Goal: Check status

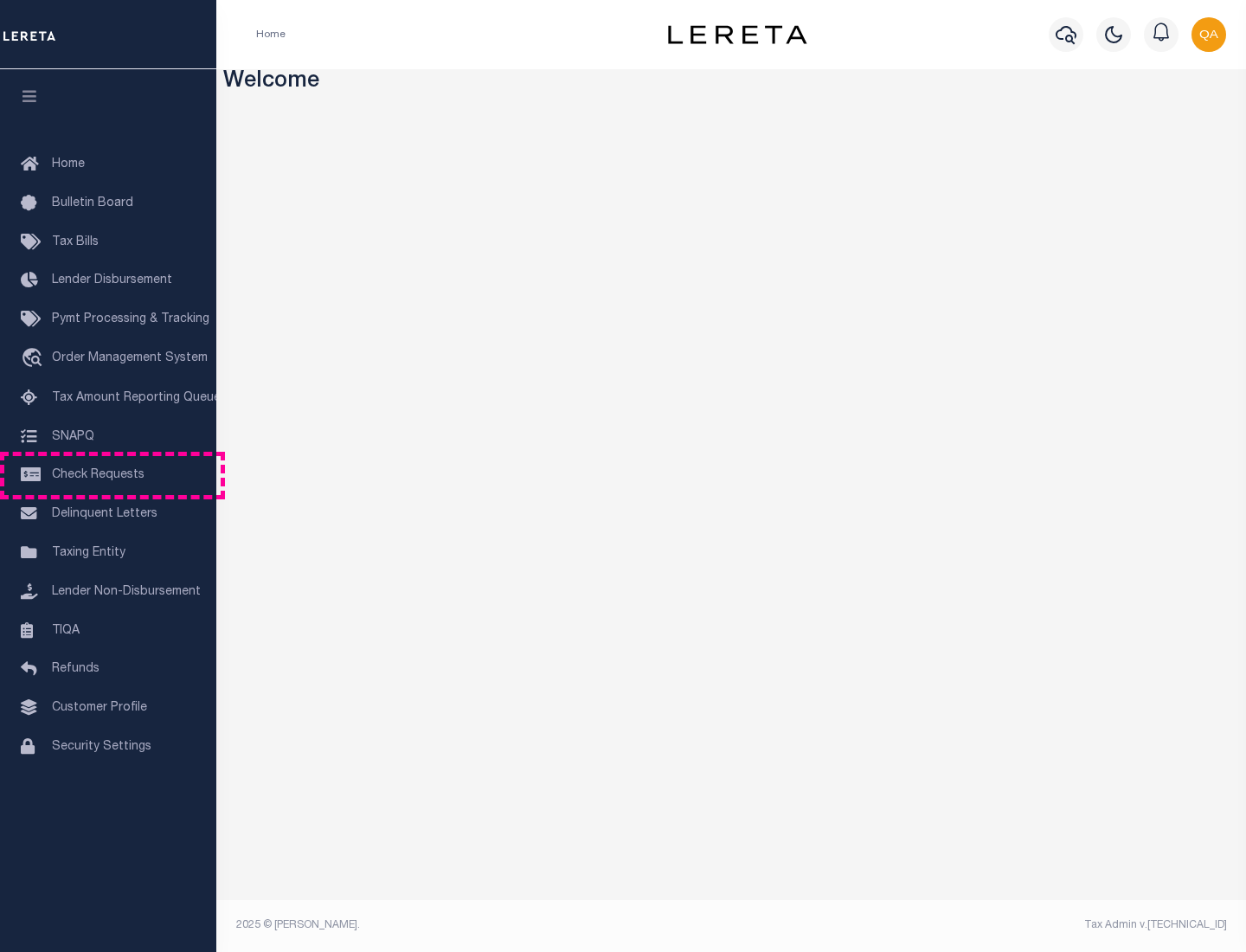
click at [108, 475] on span "Check Requests" at bounding box center [99, 475] width 93 height 13
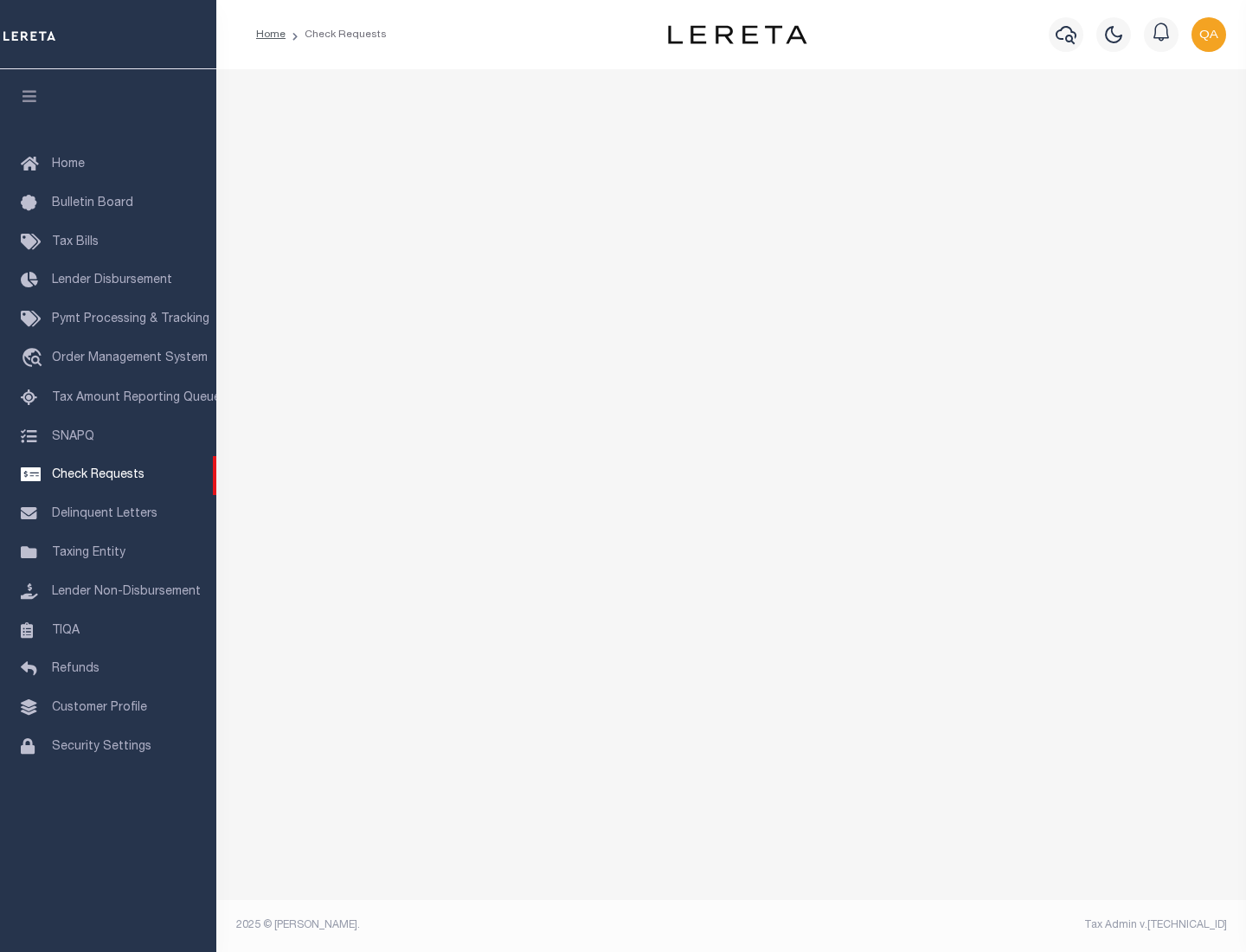
select select "50"
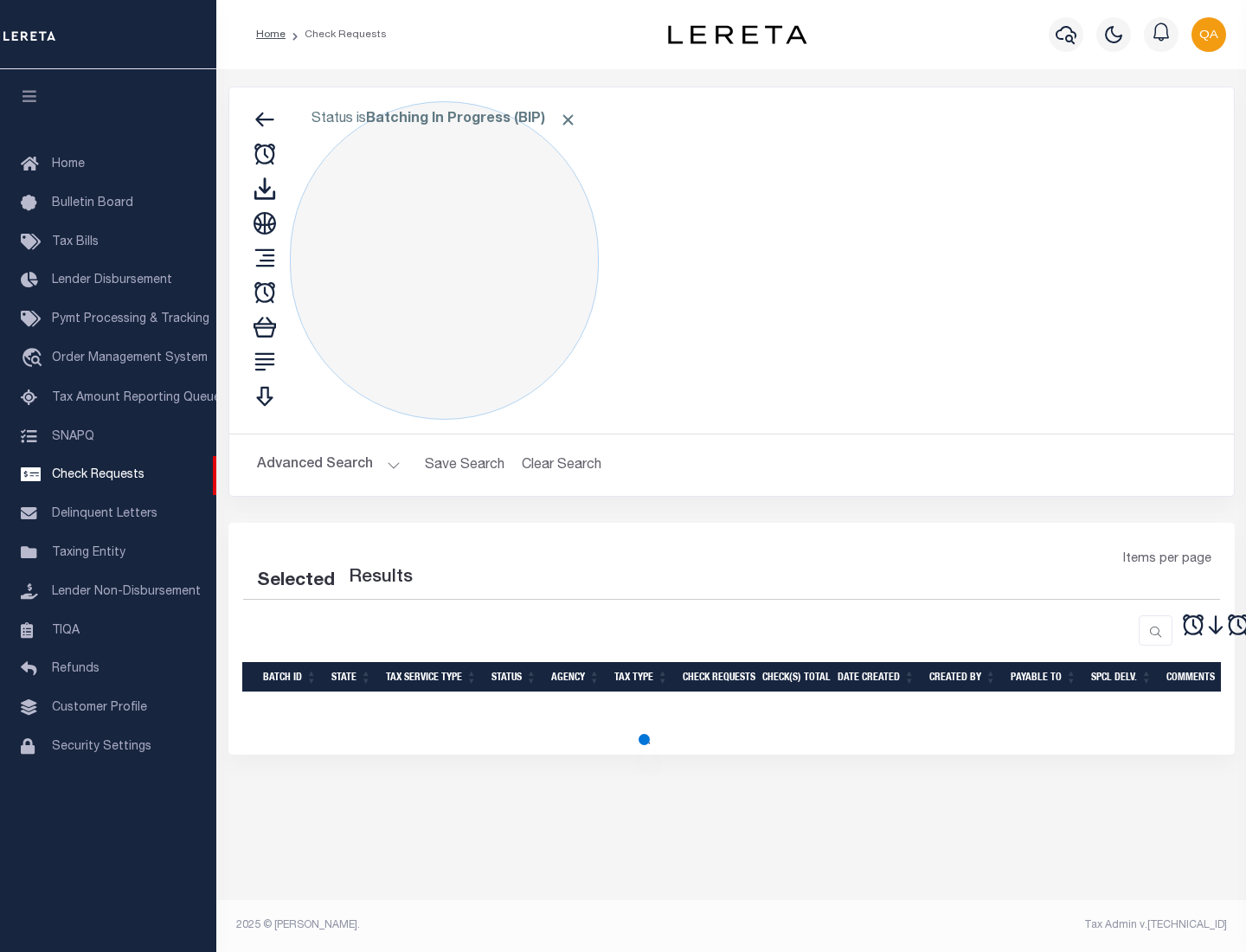
select select "50"
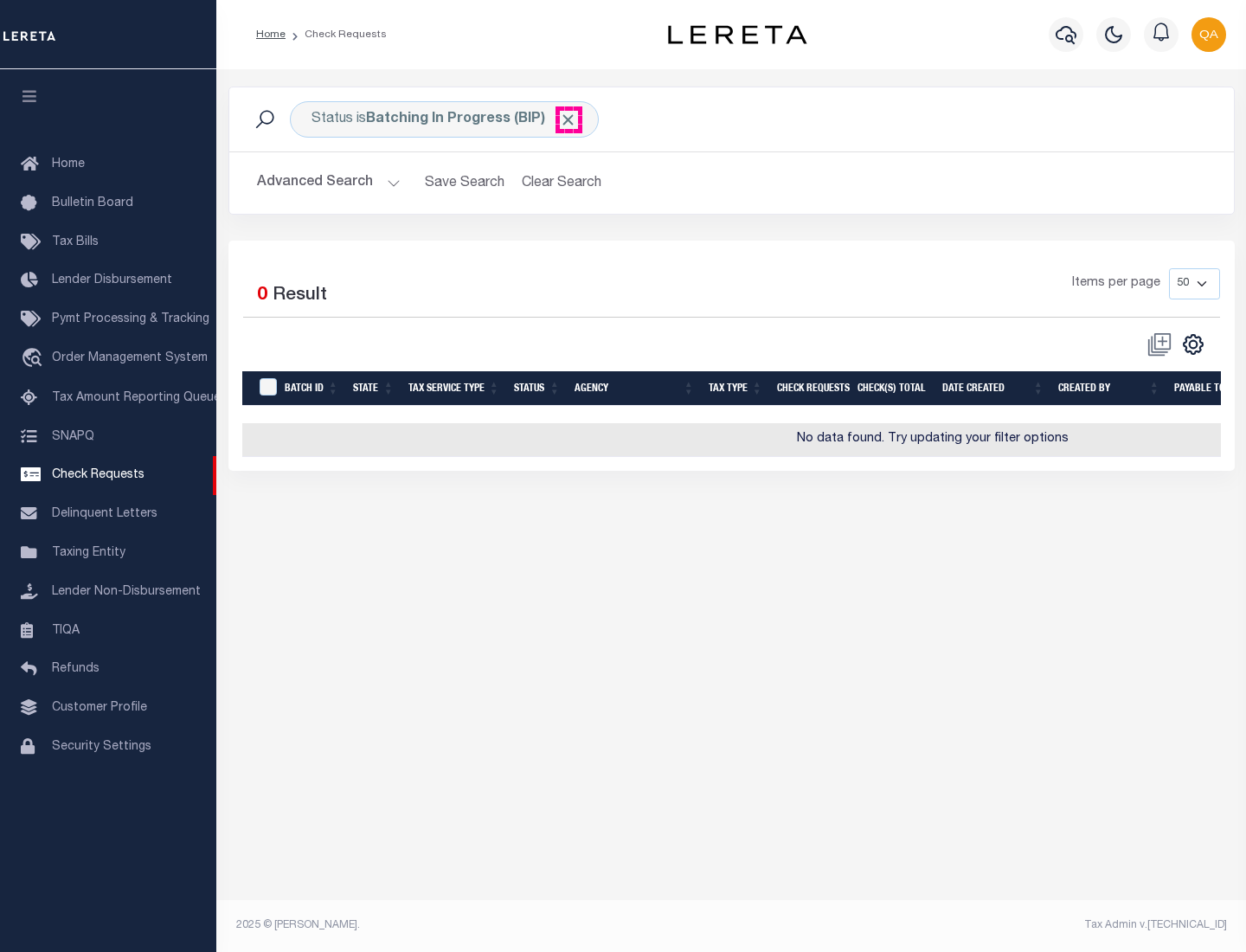
click at [569, 119] on span "Click to Remove" at bounding box center [568, 120] width 18 height 18
